Goal: Task Accomplishment & Management: Complete application form

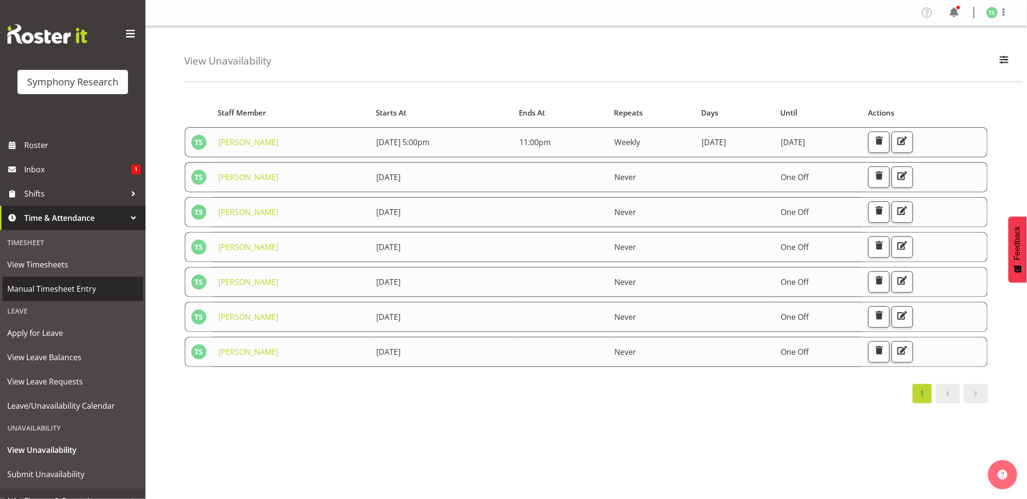
click at [39, 296] on link "Manual Timesheet Entry" at bounding box center [72, 288] width 141 height 24
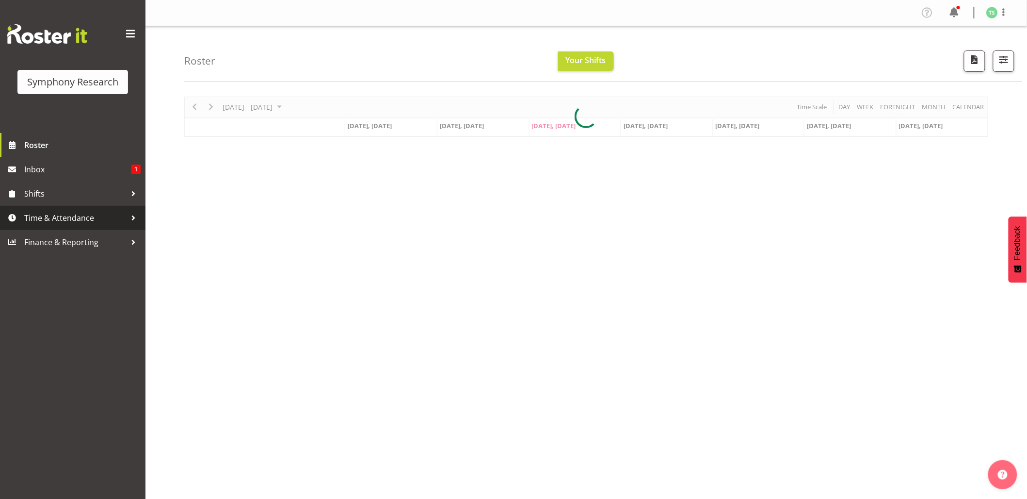
click at [47, 217] on span "Time & Attendance" at bounding box center [75, 218] width 102 height 15
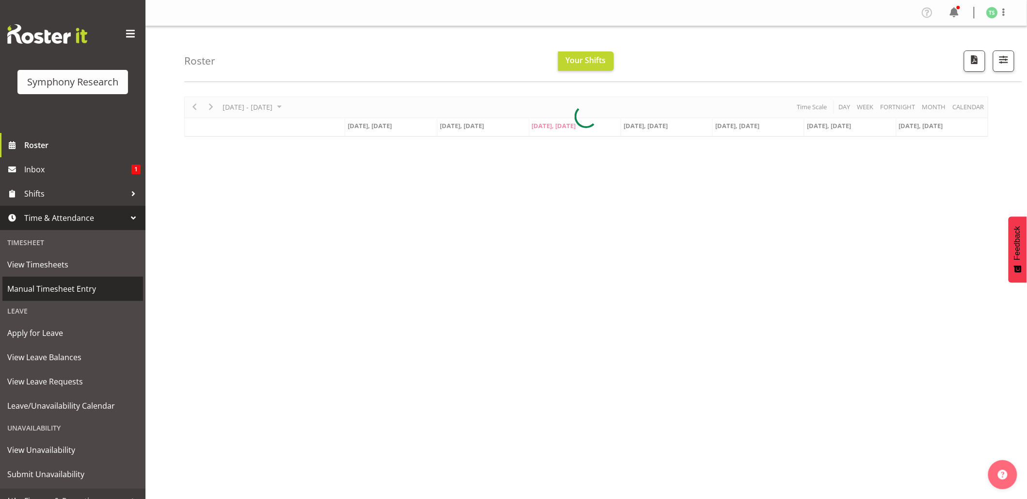
click at [45, 283] on span "Manual Timesheet Entry" at bounding box center [72, 288] width 131 height 15
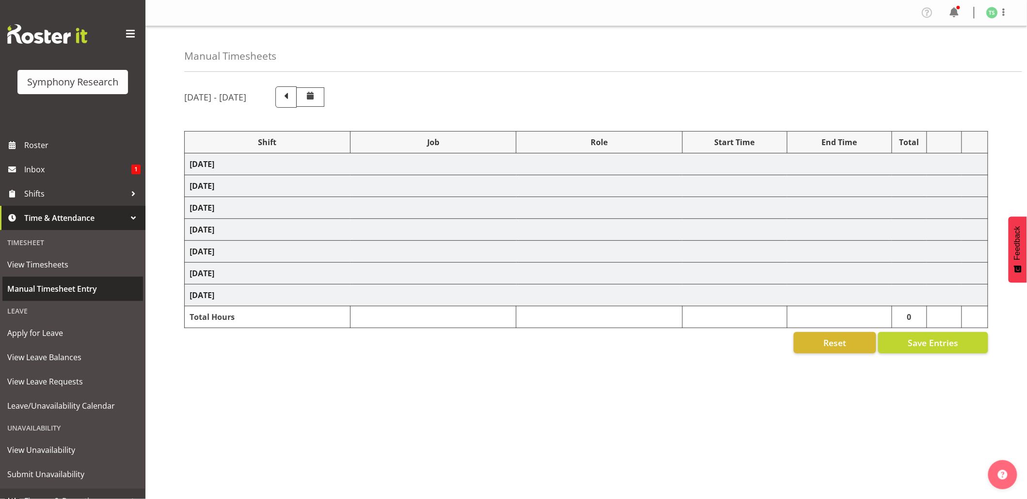
select select "48116"
select select "10420"
select select "47"
select select "26078"
select select "10499"
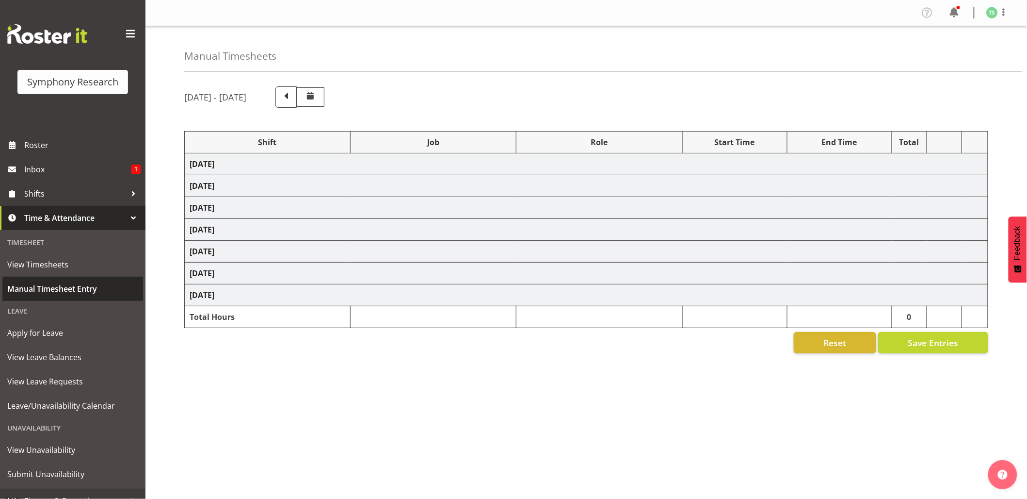
select select "47"
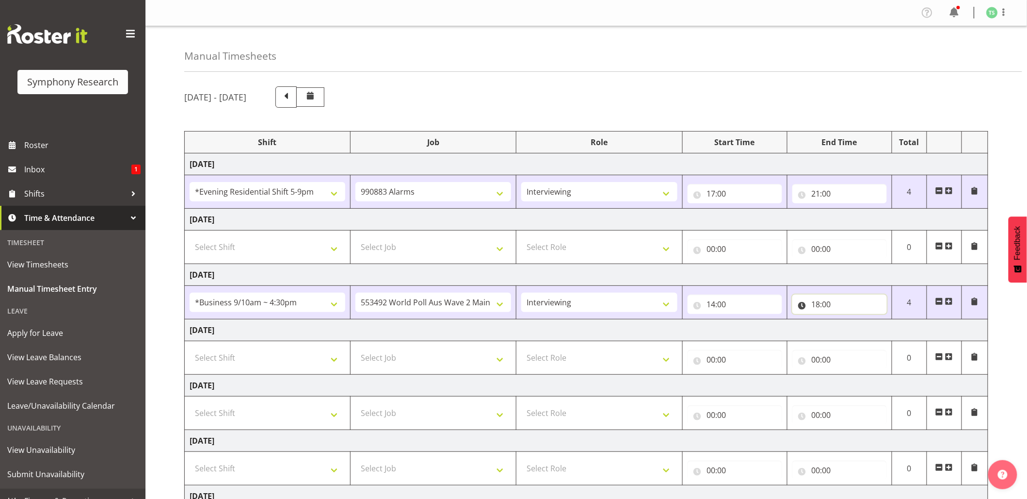
click at [828, 304] on input "18:00" at bounding box center [840, 303] width 95 height 19
click at [879, 326] on select "00 01 02 03 04 05 06 07 08 09 10 11 12 13 14 15 16 17 18 19 20 21 22 23 24 25 2…" at bounding box center [884, 329] width 22 height 19
select select "30"
click at [873, 321] on select "00 01 02 03 04 05 06 07 08 09 10 11 12 13 14 15 16 17 18 19 20 21 22 23 24 25 2…" at bounding box center [884, 329] width 22 height 19
type input "18:30"
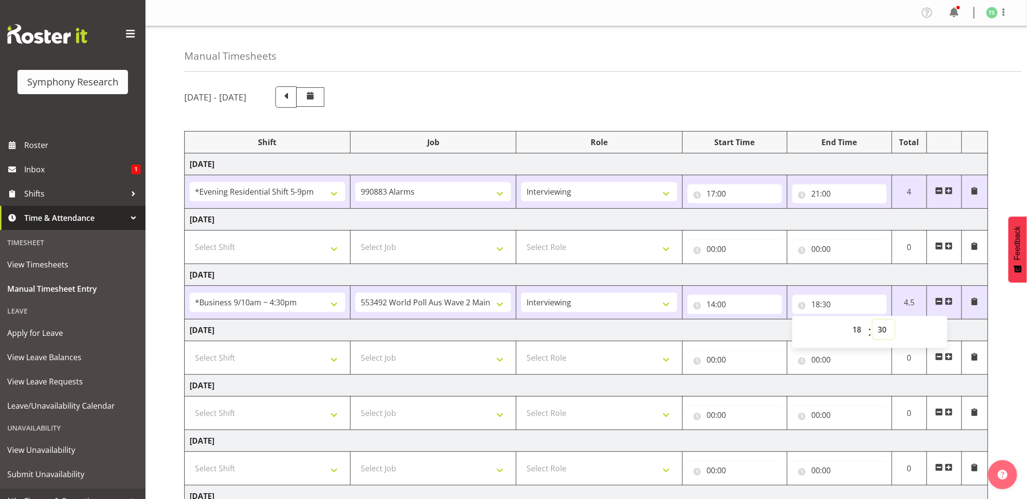
scroll to position [109, 0]
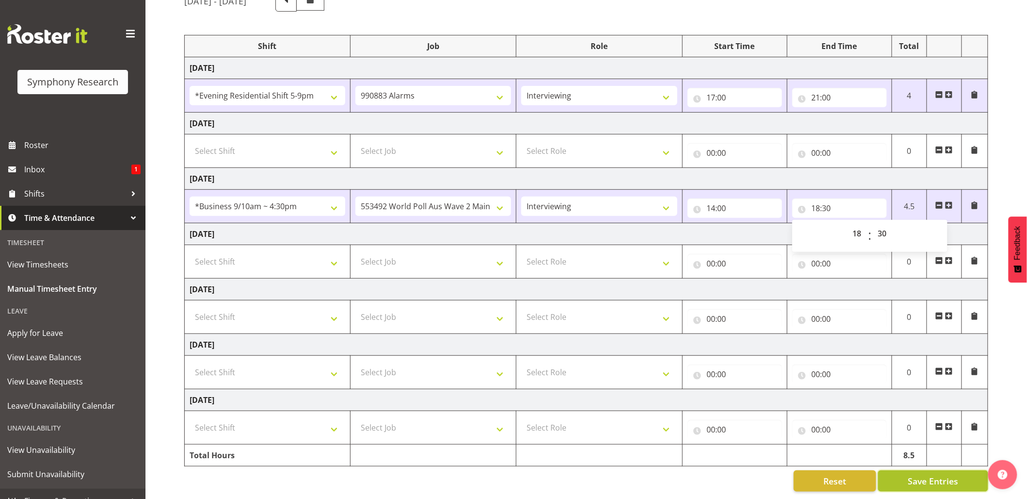
click at [916, 474] on span "Save Entries" at bounding box center [933, 480] width 50 height 13
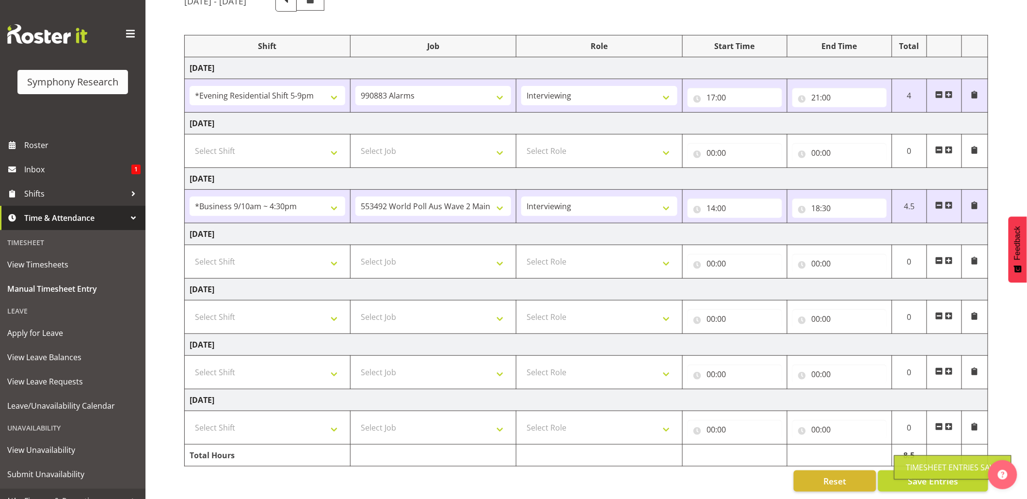
click at [924, 466] on div "Timesheet Entries Save" at bounding box center [953, 467] width 93 height 12
click at [925, 467] on div "Timesheet Entries Save" at bounding box center [953, 467] width 93 height 12
click at [925, 474] on span "Save Entries" at bounding box center [933, 480] width 50 height 13
click at [925, 467] on div "Timesheet Entries Save" at bounding box center [953, 467] width 93 height 12
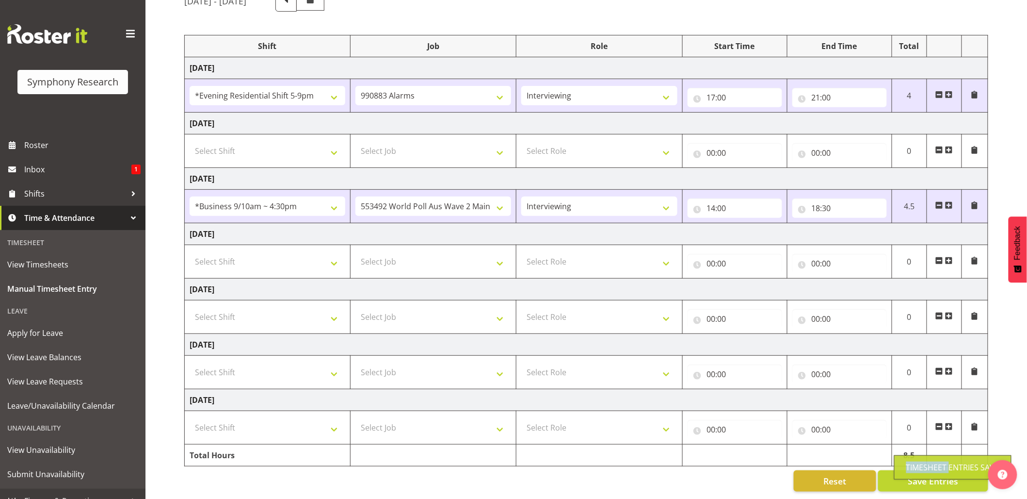
click at [925, 467] on div "Timesheet Entries Save" at bounding box center [953, 467] width 93 height 12
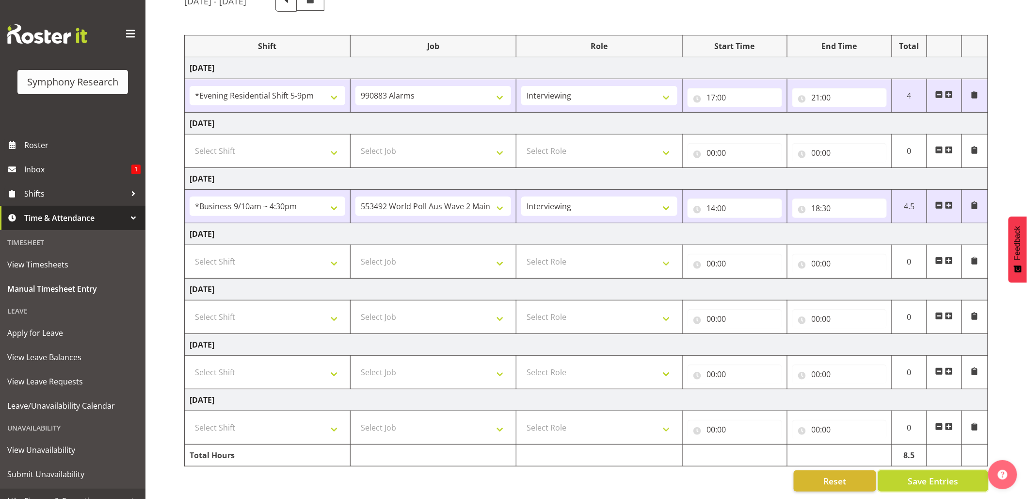
click at [925, 474] on span "Save Entries" at bounding box center [933, 480] width 50 height 13
click at [925, 467] on div "Timesheet Entries Save" at bounding box center [953, 467] width 93 height 12
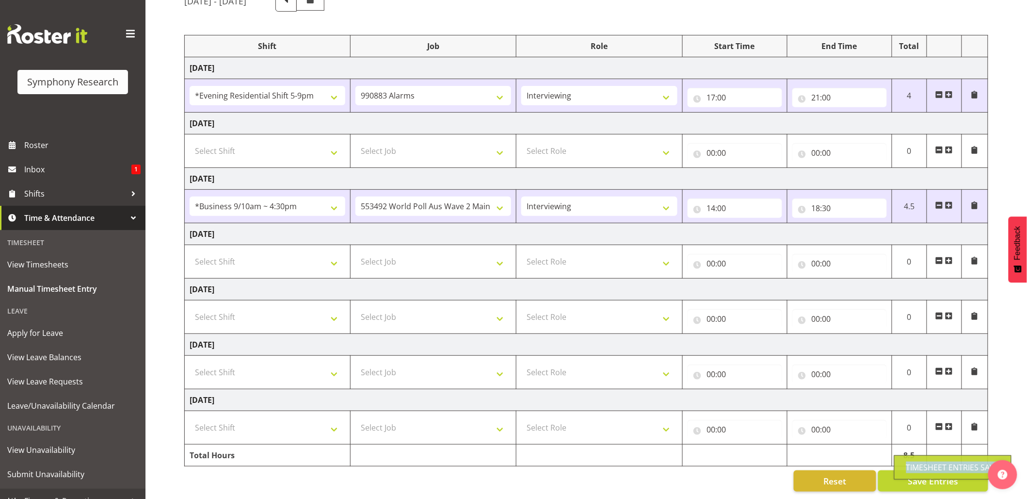
click at [925, 467] on div "Timesheet Entries Save" at bounding box center [953, 467] width 93 height 12
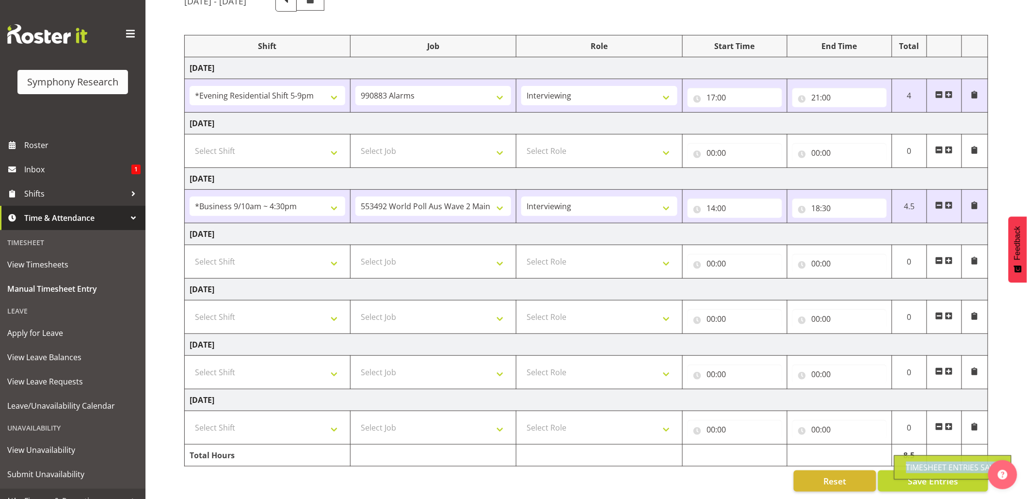
click at [925, 467] on div "Timesheet Entries Save" at bounding box center [952, 467] width 117 height 24
click at [925, 474] on span "Save Entries" at bounding box center [933, 480] width 50 height 13
click at [925, 467] on div "Timesheet Entries Save" at bounding box center [953, 467] width 93 height 12
